Goal: Task Accomplishment & Management: Use online tool/utility

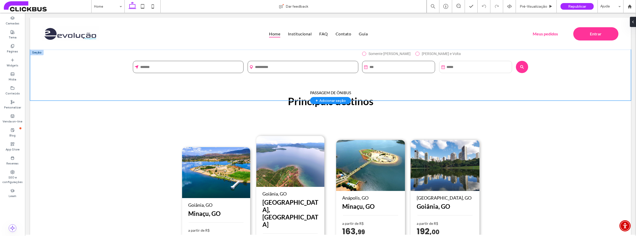
click at [128, 97] on div "Somente [PERSON_NAME] [PERSON_NAME] e Volta [GEOGRAPHIC_DATA]" at bounding box center [330, 75] width 601 height 51
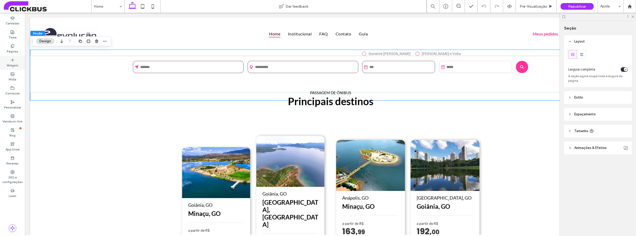
click at [15, 62] on label "Widgets" at bounding box center [13, 65] width 12 height 6
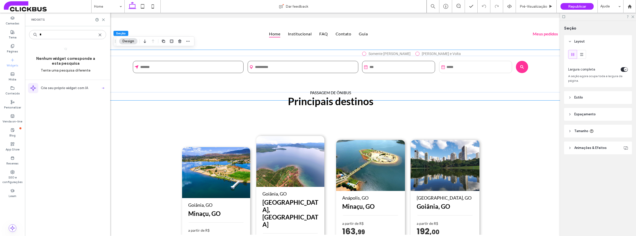
type input "*"
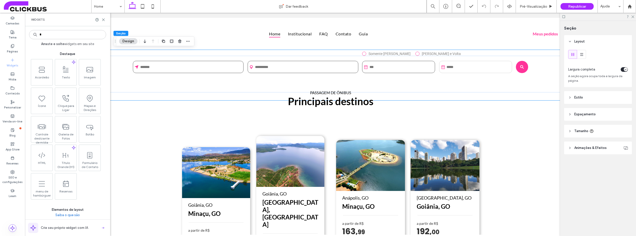
type input "*"
click at [46, 34] on input "*" at bounding box center [67, 34] width 77 height 9
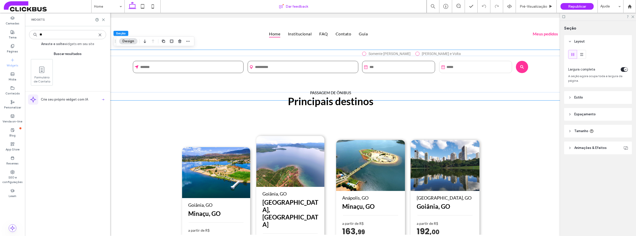
type input "**"
click at [9, 7] on span at bounding box center [47, 6] width 87 height 10
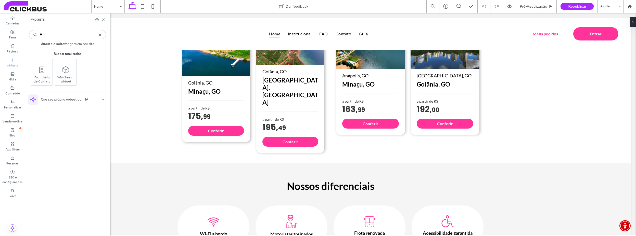
scroll to position [122, 0]
type input "**"
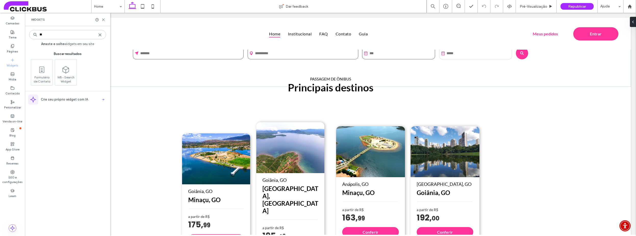
scroll to position [0, 0]
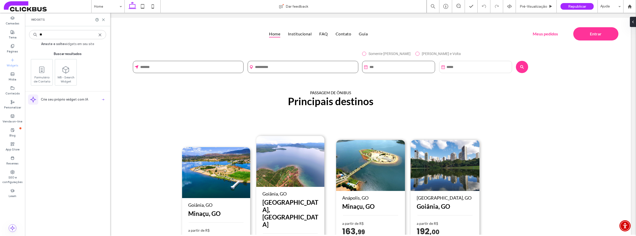
drag, startPoint x: 11, startPoint y: 3, endPoint x: 44, endPoint y: 9, distance: 34.3
click at [11, 3] on span at bounding box center [47, 6] width 87 height 10
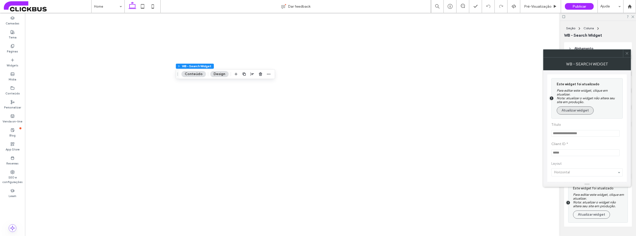
click at [570, 110] on button "Atualizar widget" at bounding box center [575, 111] width 37 height 8
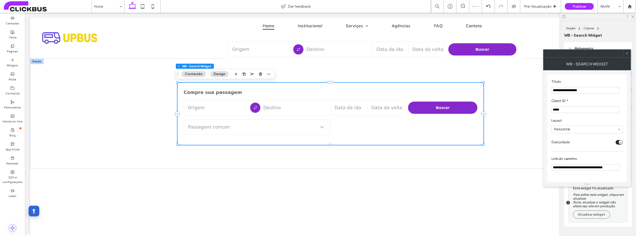
scroll to position [29, 0]
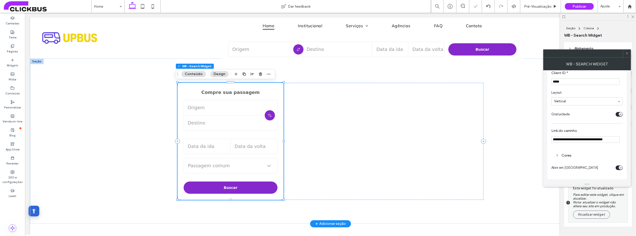
click at [352, 135] on div at bounding box center [331, 141] width 306 height 117
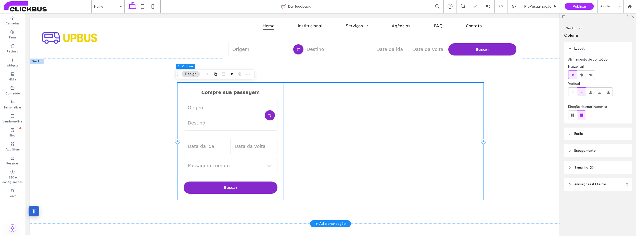
click at [218, 110] on input at bounding box center [231, 107] width 94 height 15
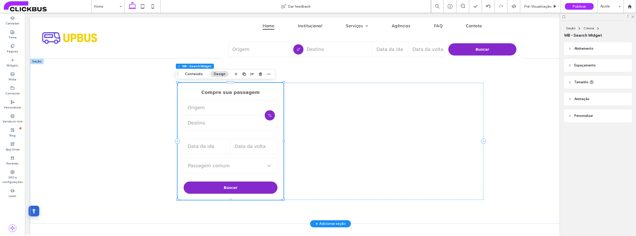
click at [218, 109] on input at bounding box center [231, 107] width 94 height 15
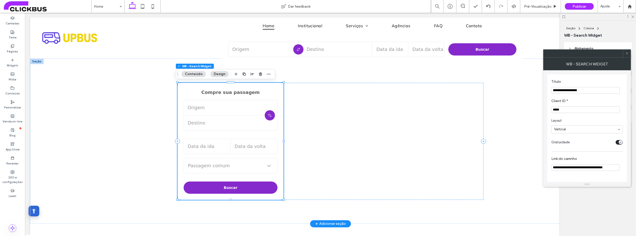
click at [223, 107] on input at bounding box center [231, 107] width 94 height 15
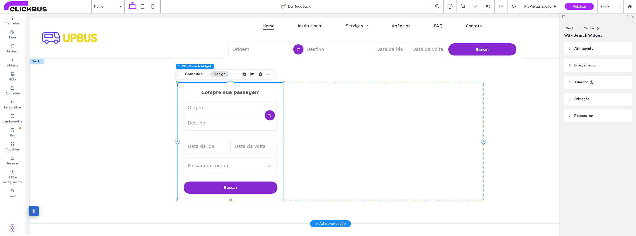
click at [223, 107] on input at bounding box center [231, 107] width 94 height 15
